Goal: Information Seeking & Learning: Learn about a topic

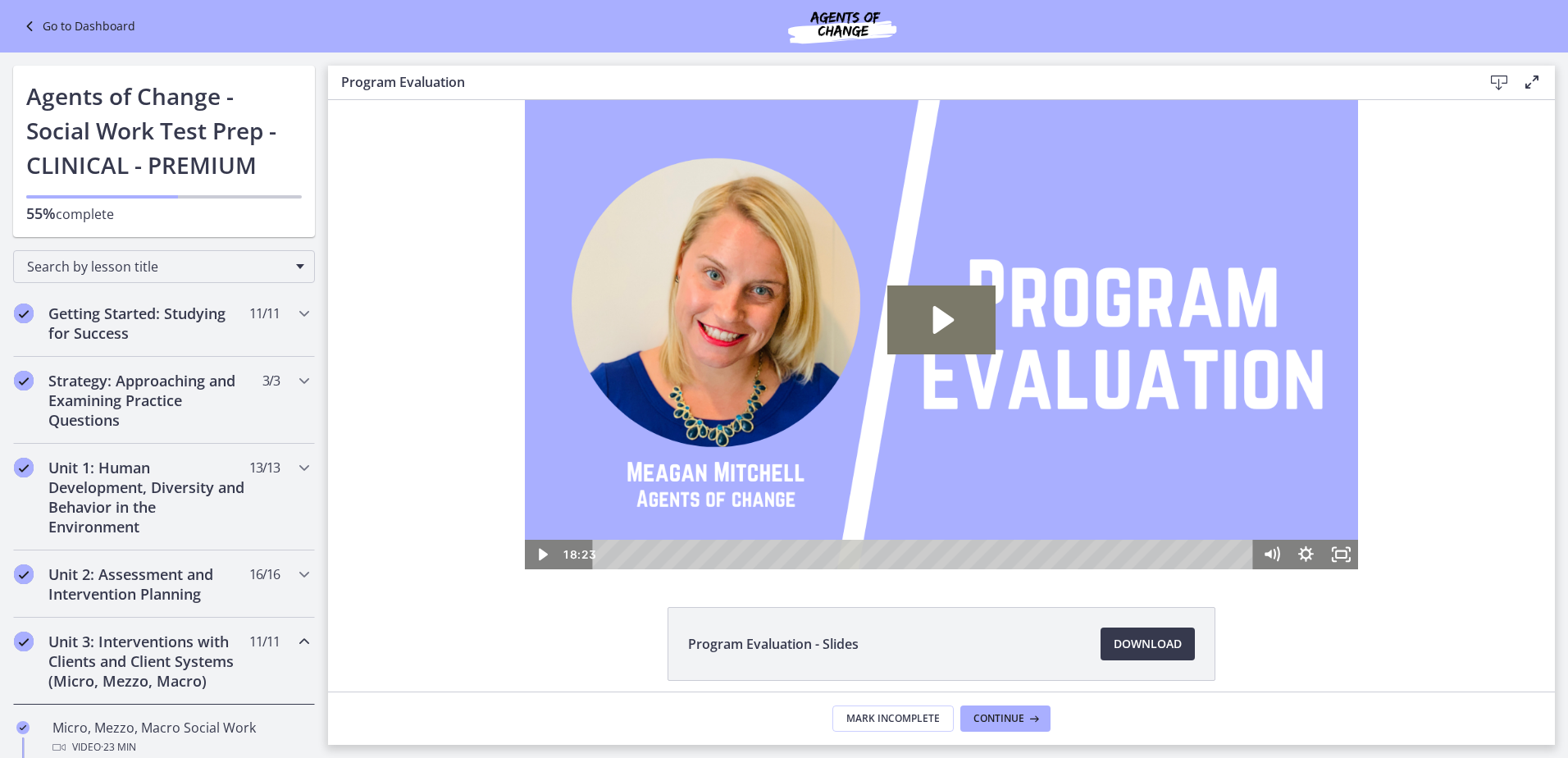
scroll to position [738, 0]
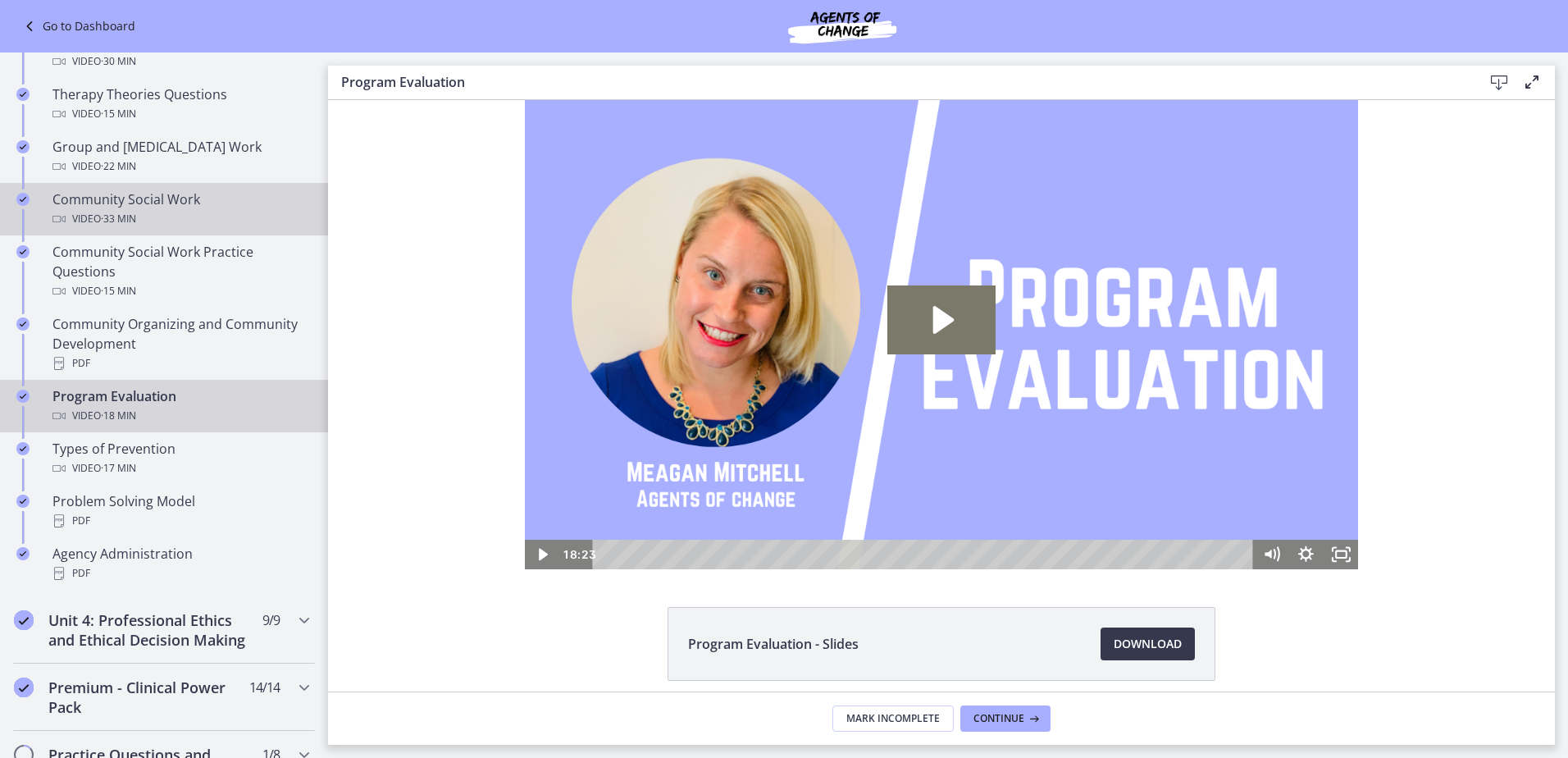
click at [170, 202] on div "Community Social Work Video · 33 min" at bounding box center [180, 209] width 255 height 39
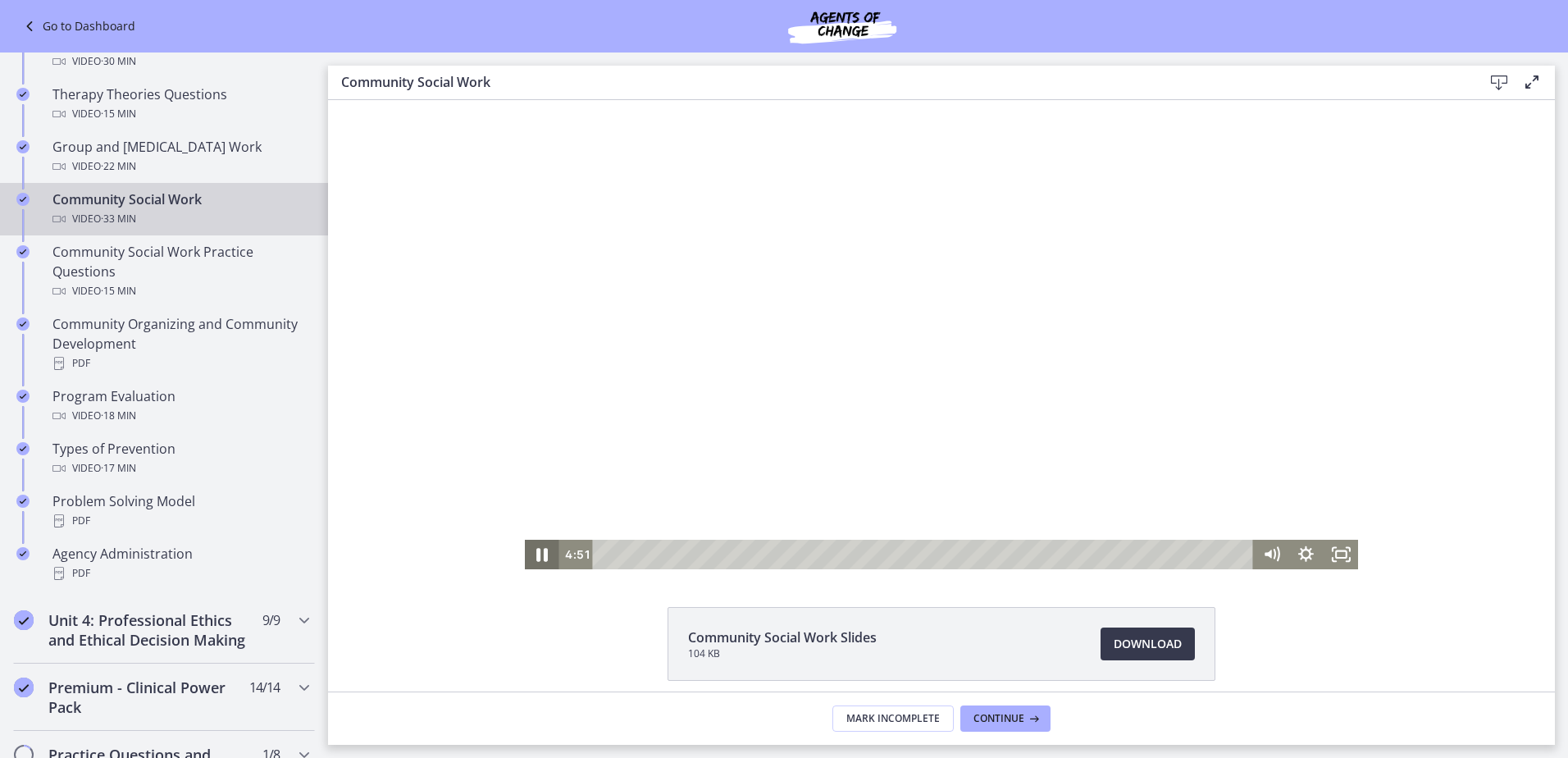
click at [540, 554] on icon "Pause" at bounding box center [542, 554] width 11 height 14
click at [398, 160] on div "Click for sound @keyframes VOLUME_SMALL_WAVE_FLASH { 0% { opacity: 0; } 33% { o…" at bounding box center [941, 334] width 1226 height 469
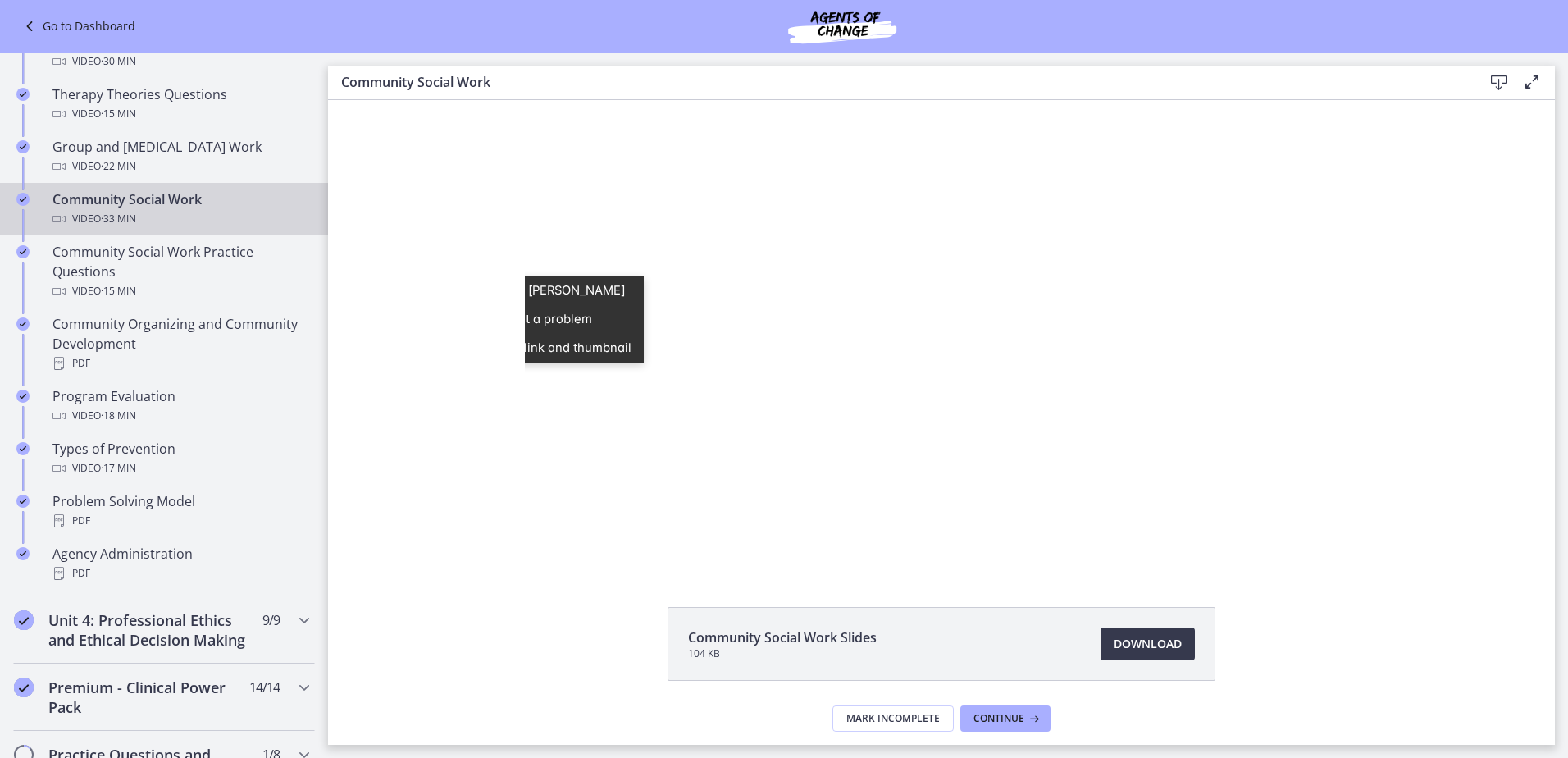
click at [1421, 491] on div "Click for sound @keyframes VOLUME_SMALL_WAVE_FLASH { 0% { opacity: 0; } 33% { o…" at bounding box center [941, 334] width 1226 height 469
click at [429, 626] on div "Community Social Work Slides 104 KB Download Opens in a new window" at bounding box center [941, 683] width 1226 height 152
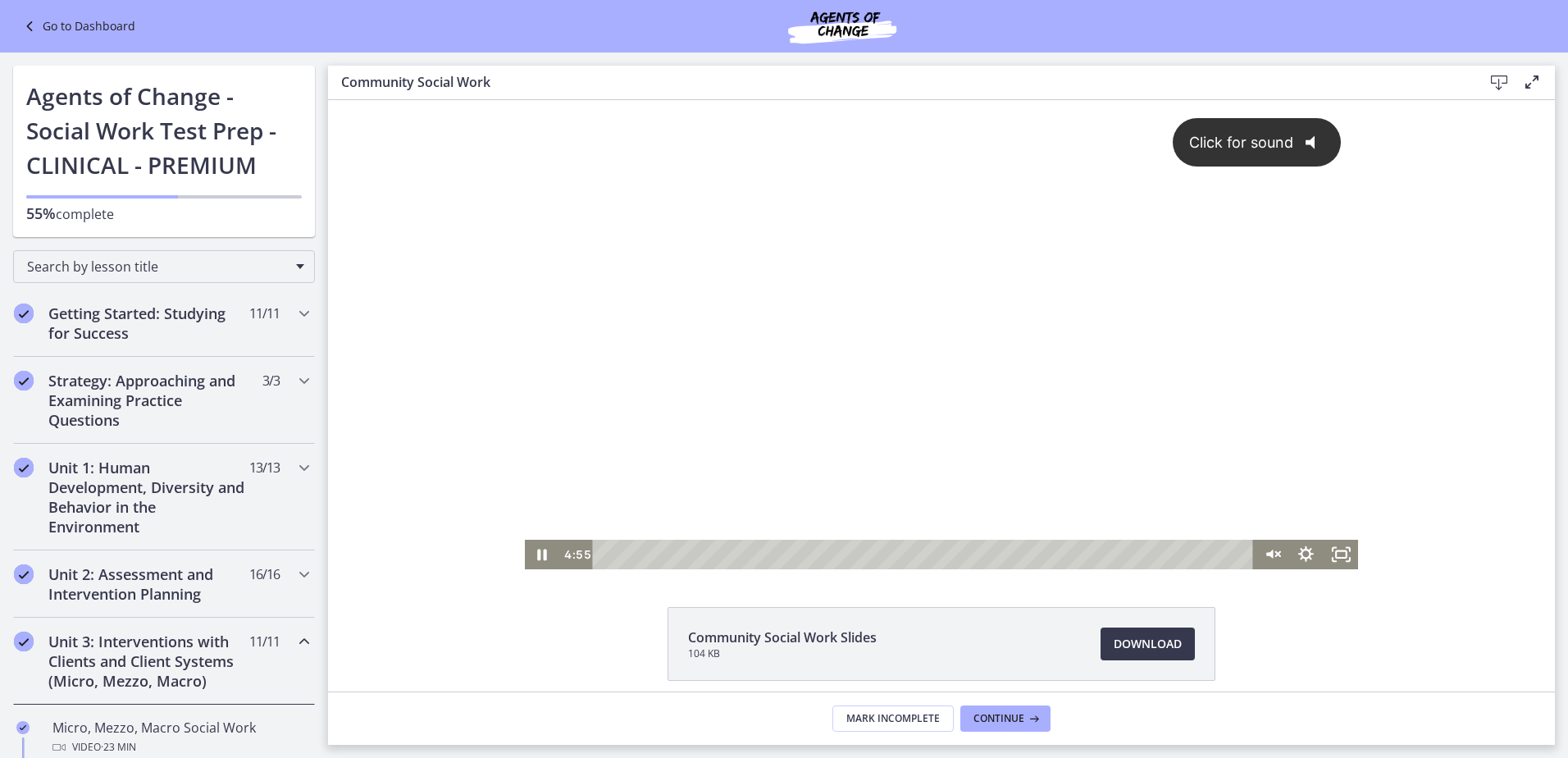
click at [1305, 148] on icon "@keyframes VOLUME_SMALL_WAVE_FLASH { 0% { opacity: 0; } 33% { opacity: 1; } 66%…" at bounding box center [1315, 142] width 46 height 46
click at [535, 565] on icon "Pause" at bounding box center [542, 554] width 35 height 29
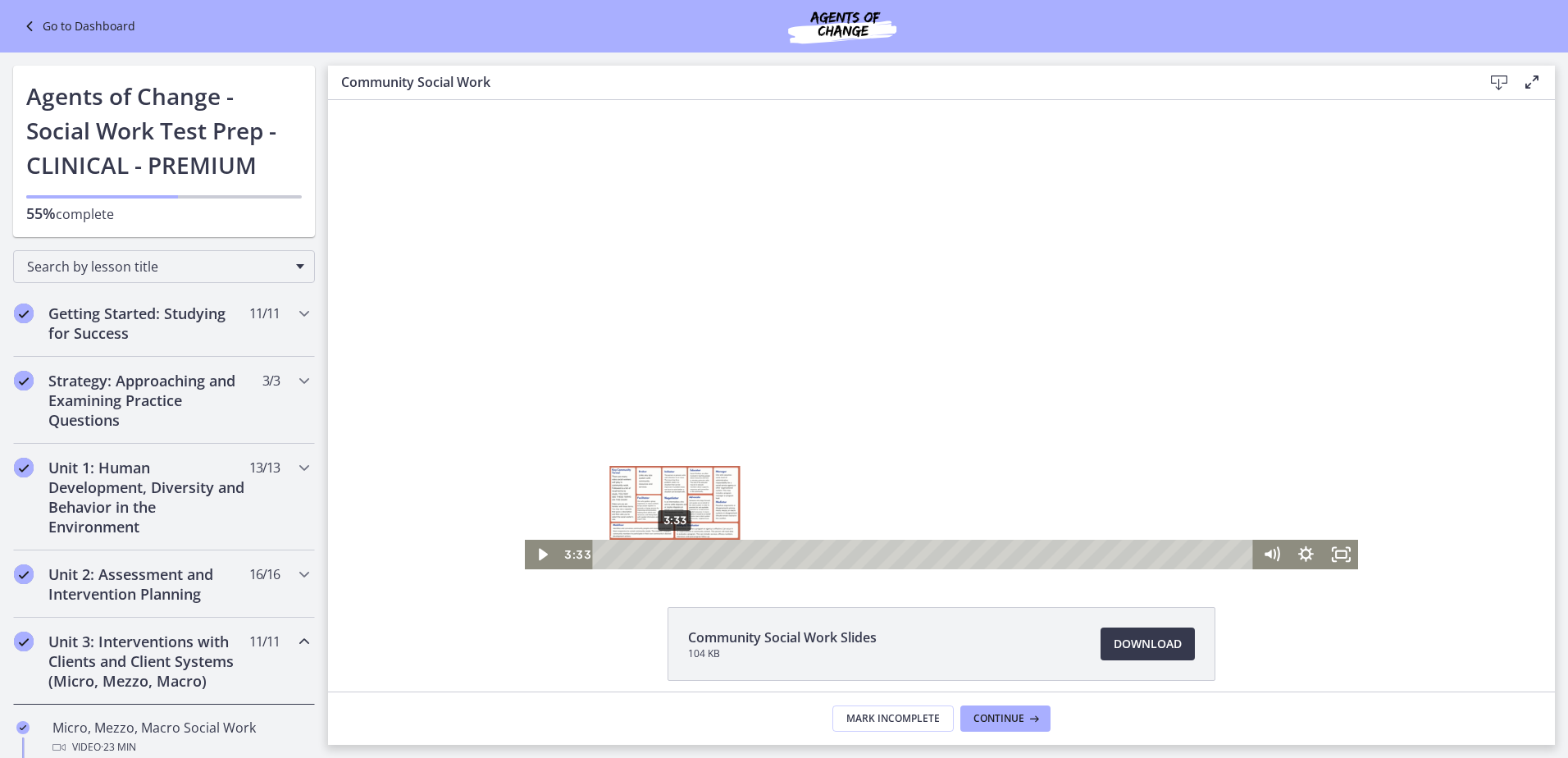
drag, startPoint x: 696, startPoint y: 557, endPoint x: 669, endPoint y: 557, distance: 27.0
click at [669, 557] on div "Playbar" at bounding box center [674, 554] width 9 height 9
click at [539, 558] on icon "Play Video" at bounding box center [544, 554] width 9 height 12
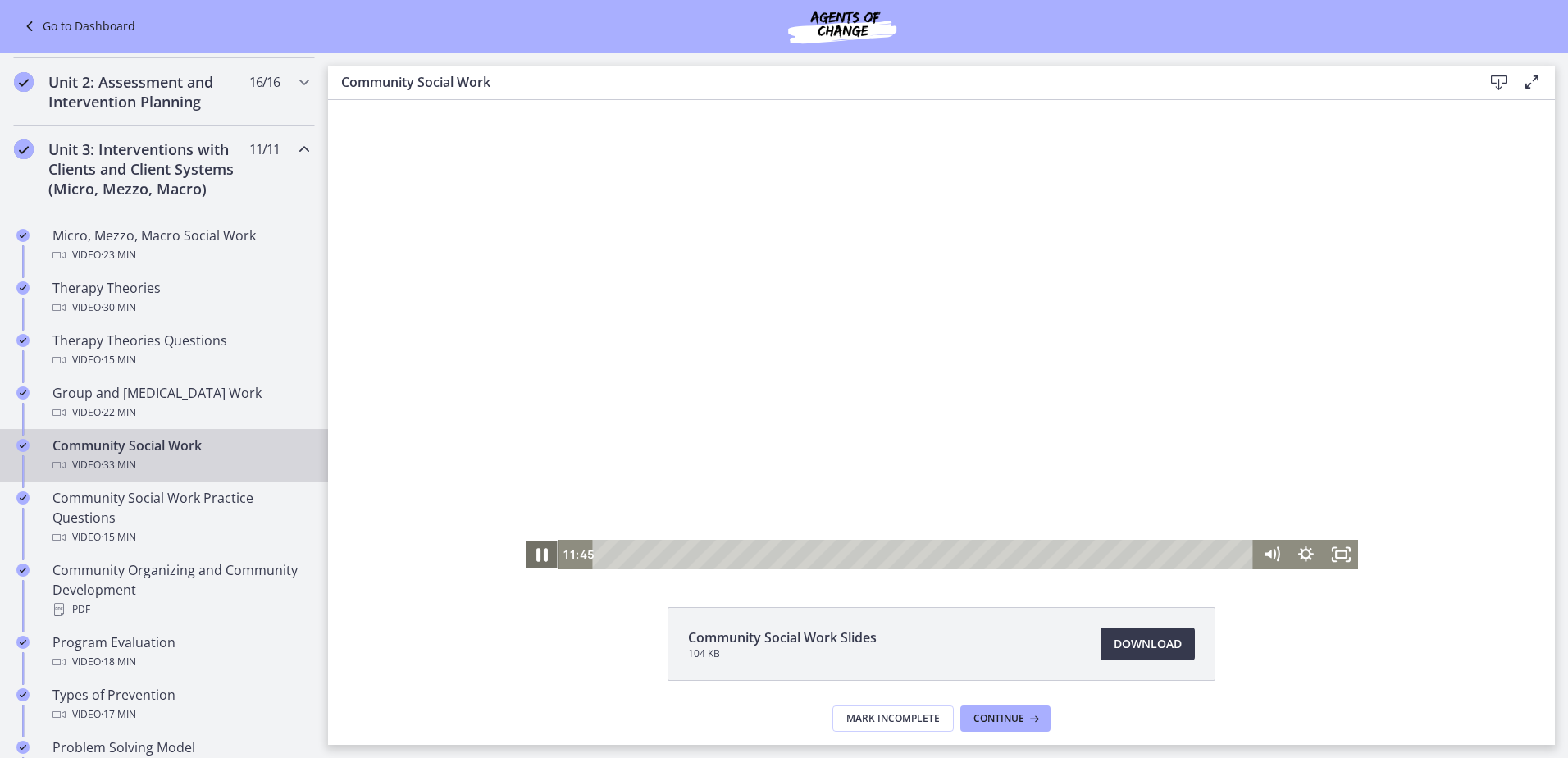
drag, startPoint x: 864, startPoint y: 670, endPoint x: 533, endPoint y: 567, distance: 346.7
click at [533, 567] on icon "Pause" at bounding box center [542, 554] width 42 height 36
